Goal: Information Seeking & Learning: Understand process/instructions

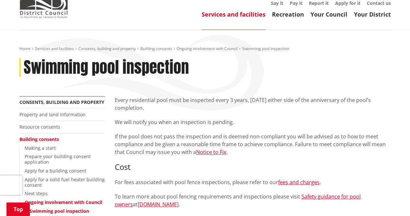
scroll to position [32, 0]
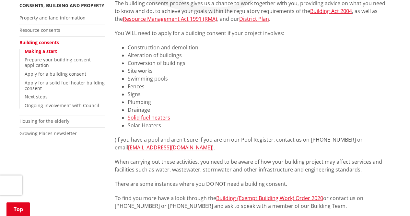
scroll to position [162, 0]
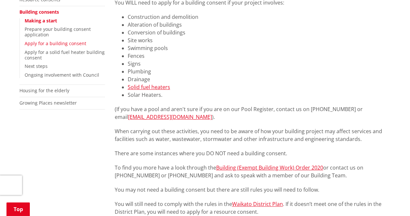
click at [65, 43] on link "Apply for a building consent" at bounding box center [56, 43] width 62 height 6
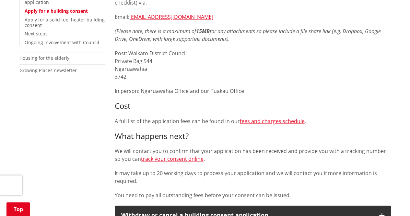
scroll to position [227, 0]
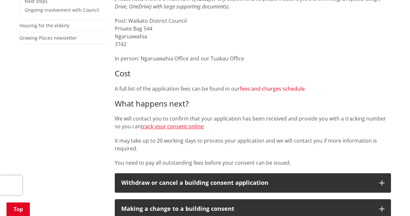
click at [265, 88] on link "fees and charges schedule" at bounding box center [272, 88] width 65 height 7
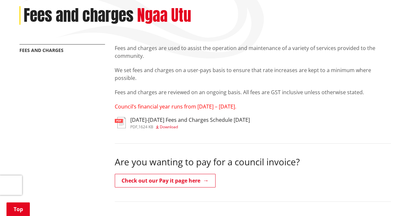
scroll to position [97, 0]
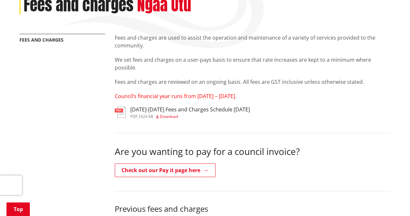
click at [175, 114] on span "Download" at bounding box center [169, 116] width 18 height 6
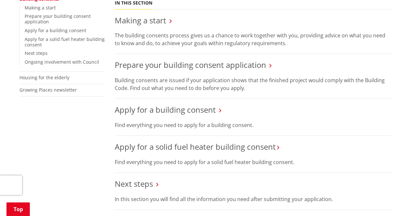
scroll to position [162, 0]
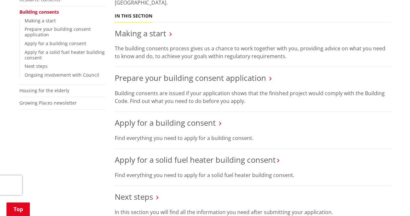
click at [268, 79] on h3 "Prepare your building consent application" at bounding box center [253, 77] width 276 height 9
click at [269, 78] on icon at bounding box center [270, 79] width 2 height 6
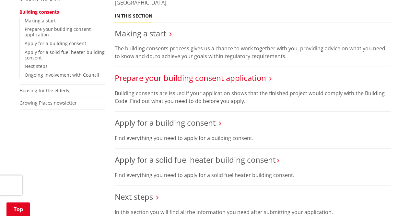
click at [250, 78] on link "Prepare your building consent application" at bounding box center [190, 77] width 151 height 11
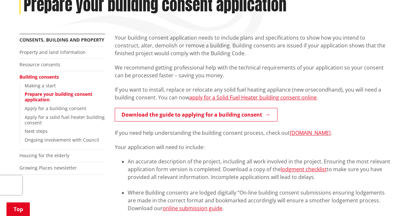
scroll to position [162, 0]
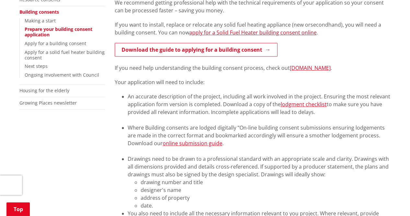
click at [213, 59] on div "Your building consent application needs to include plans and specifications to …" at bounding box center [253, 173] width 276 height 408
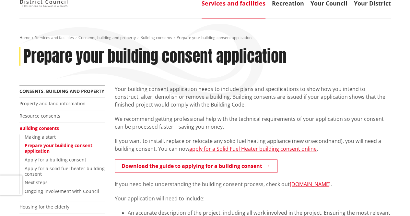
scroll to position [32, 0]
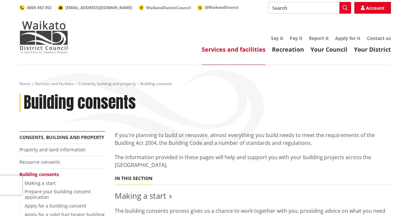
click at [292, 10] on input "Search" at bounding box center [309, 8] width 83 height 12
type input "swimming pool Building concent"
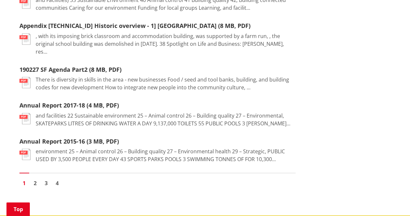
scroll to position [843, 0]
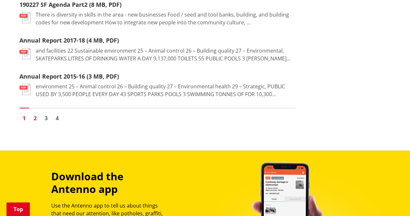
click at [33, 113] on link "2" at bounding box center [35, 118] width 10 height 10
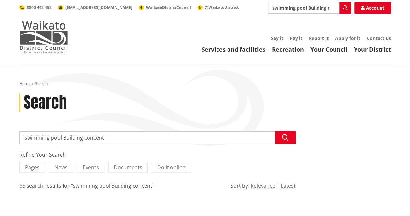
click at [53, 42] on img at bounding box center [43, 37] width 49 height 32
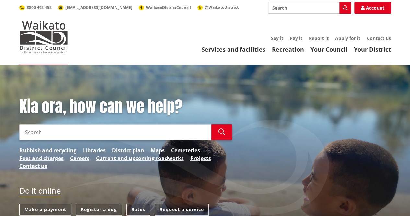
click at [123, 133] on input "Search" at bounding box center [115, 132] width 192 height 16
type input "building concent"
click at [220, 137] on button "Search" at bounding box center [221, 132] width 21 height 16
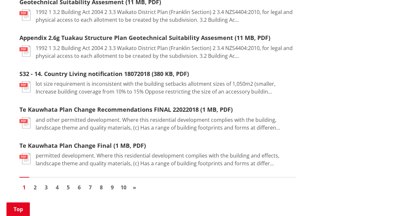
scroll to position [810, 0]
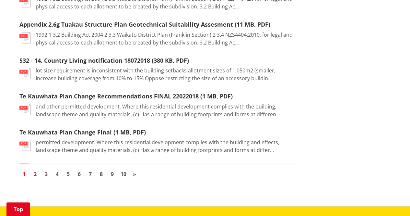
click at [37, 175] on link "2" at bounding box center [35, 174] width 10 height 10
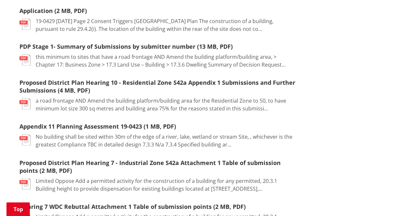
scroll to position [519, 0]
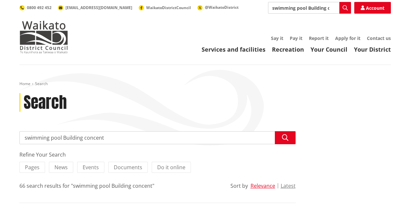
scroll to position [843, 0]
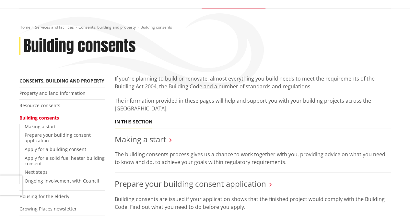
scroll to position [162, 0]
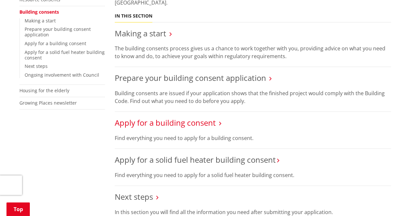
click at [180, 125] on link "Apply for a building consent" at bounding box center [165, 122] width 101 height 11
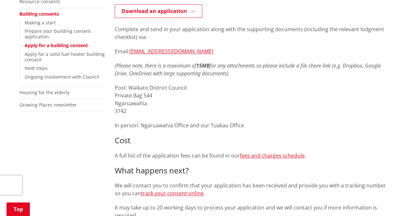
scroll to position [162, 0]
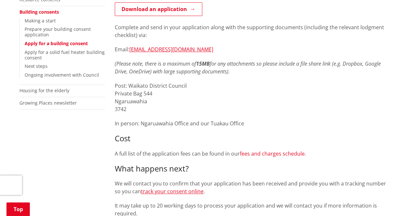
click at [262, 154] on link "fees and charges schedule" at bounding box center [272, 153] width 65 height 7
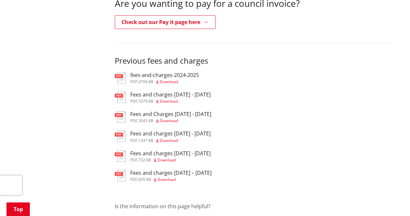
scroll to position [259, 0]
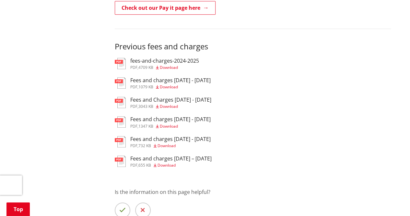
click at [169, 66] on span "Download" at bounding box center [169, 67] width 18 height 6
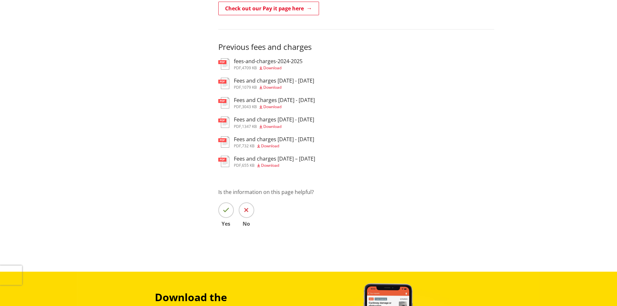
scroll to position [259, 0]
click at [279, 70] on span "Download" at bounding box center [272, 68] width 18 height 6
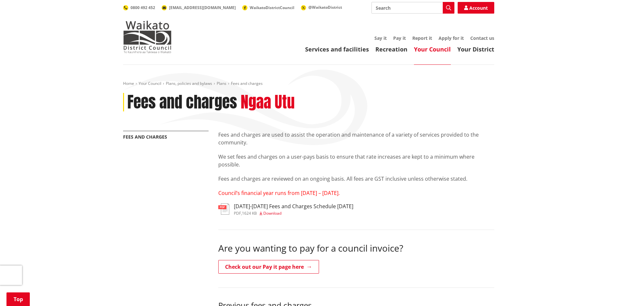
scroll to position [259, 0]
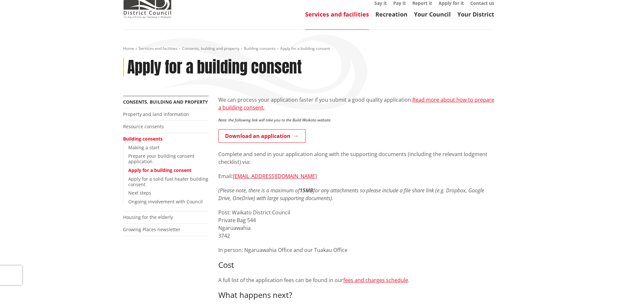
scroll to position [34, 0]
click at [148, 129] on link "Resource consents" at bounding box center [143, 127] width 41 height 6
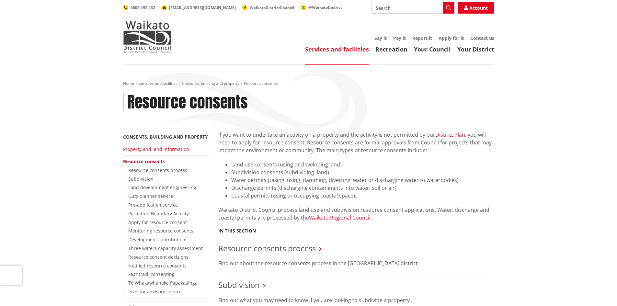
click at [152, 148] on link "Property and land information" at bounding box center [156, 149] width 66 height 6
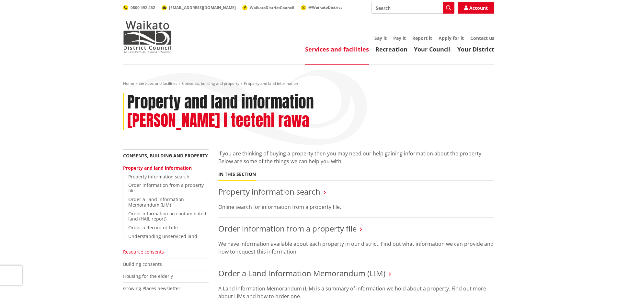
click at [154, 249] on link "Resource consents" at bounding box center [143, 252] width 41 height 6
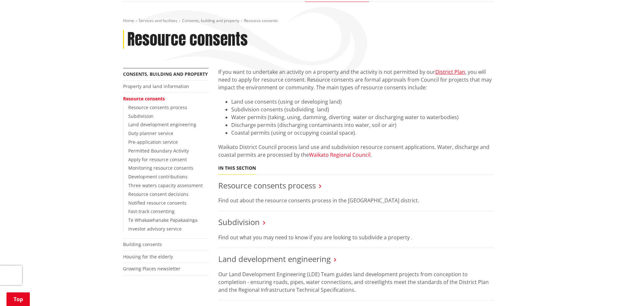
scroll to position [97, 0]
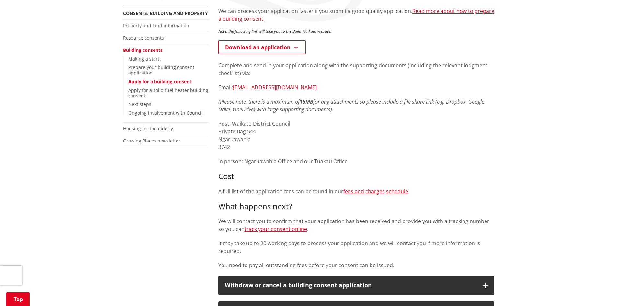
scroll to position [132, 0]
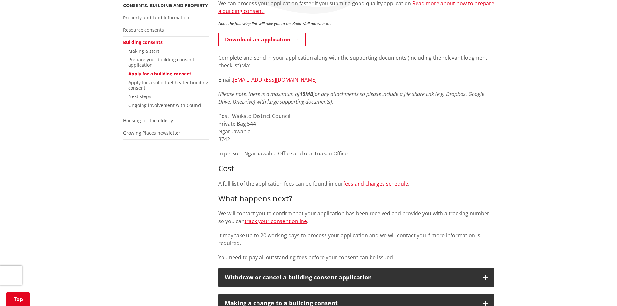
click at [377, 182] on link "fees and charges schedule" at bounding box center [376, 183] width 65 height 7
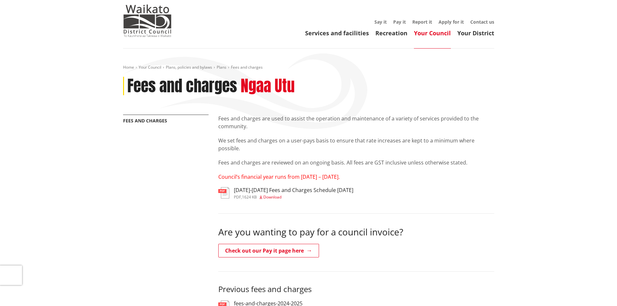
scroll to position [32, 0]
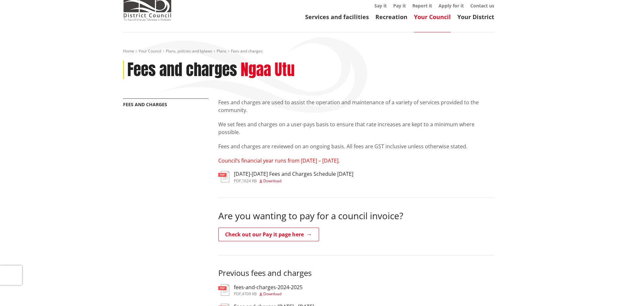
drag, startPoint x: 221, startPoint y: 101, endPoint x: 472, endPoint y: 133, distance: 252.9
click at [473, 134] on div "Fees and charges are used to assist the operation and maintenance of a variety …" at bounding box center [356, 132] width 276 height 66
click at [296, 108] on p "Fees and charges are used to assist the operation and maintenance of a variety …" at bounding box center [356, 107] width 276 height 16
drag, startPoint x: 213, startPoint y: 123, endPoint x: 317, endPoint y: 133, distance: 104.8
click at [317, 133] on div "More from this section Fees and charges Fees and charges are used to assist the…" at bounding box center [308, 286] width 381 height 374
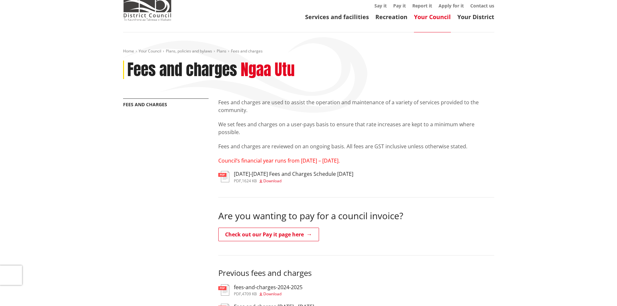
click at [278, 181] on span "Download" at bounding box center [272, 181] width 18 height 6
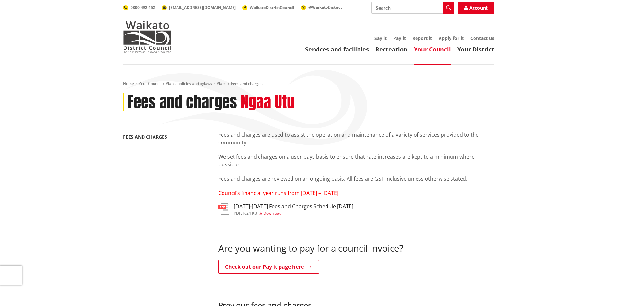
scroll to position [32, 0]
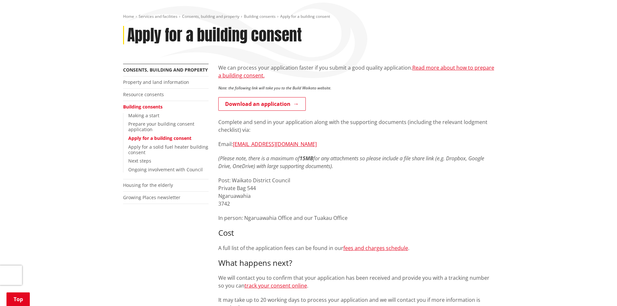
scroll to position [67, 0]
click at [256, 99] on link "Download an application" at bounding box center [262, 105] width 88 height 14
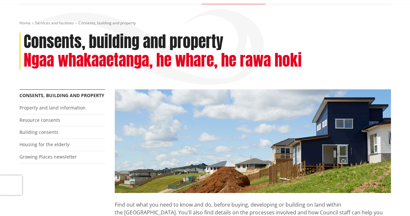
scroll to position [97, 0]
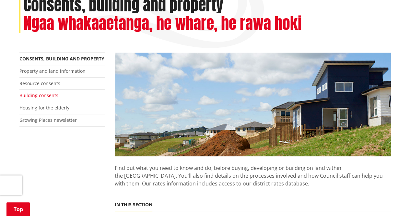
click at [47, 96] on link "Building consents" at bounding box center [38, 95] width 39 height 6
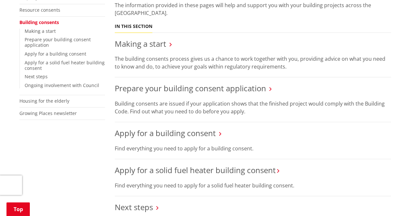
scroll to position [162, 0]
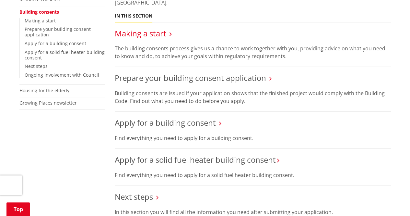
click at [153, 34] on link "Making a start" at bounding box center [141, 33] width 52 height 11
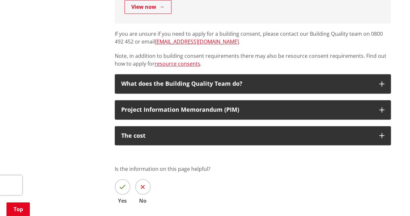
scroll to position [486, 0]
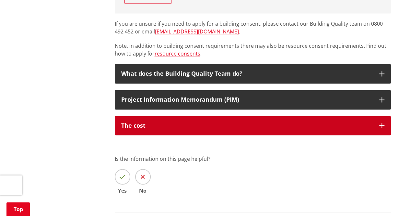
click at [332, 123] on div "The cost" at bounding box center [247, 125] width 252 height 6
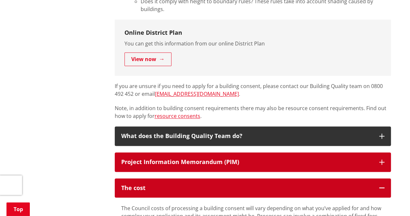
scroll to position [421, 0]
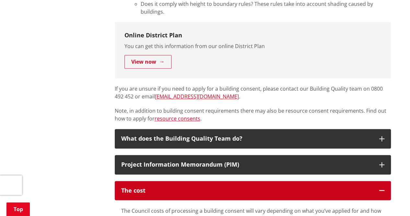
click at [377, 192] on button "The cost" at bounding box center [253, 190] width 276 height 19
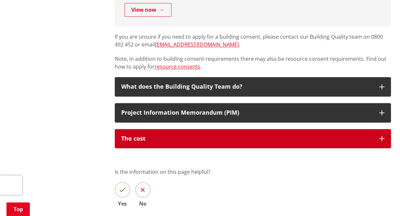
scroll to position [486, 0]
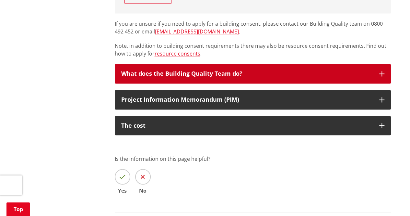
click at [280, 77] on button "What does the Building Quality Team do?" at bounding box center [253, 73] width 276 height 19
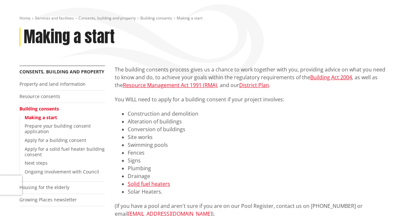
scroll to position [0, 0]
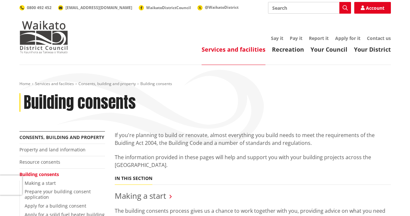
scroll to position [162, 0]
